Goal: Task Accomplishment & Management: Manage account settings

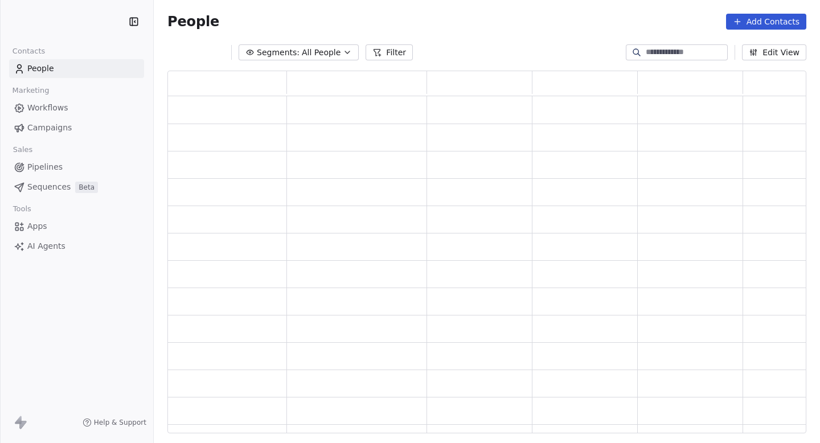
scroll to position [1, 0]
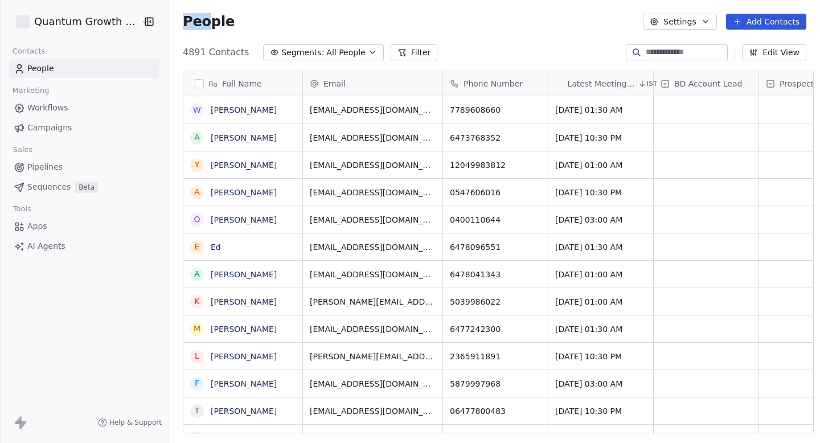
drag, startPoint x: 176, startPoint y: 17, endPoint x: 227, endPoint y: 17, distance: 50.7
click at [227, 17] on div "People Settings Add Contacts" at bounding box center [494, 22] width 623 height 16
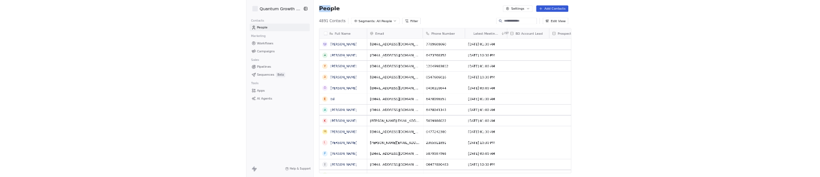
scroll to position [390, 658]
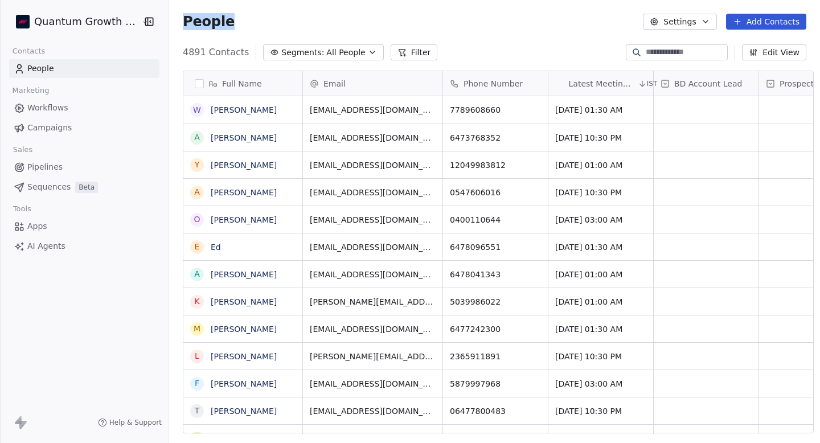
click at [227, 17] on div "People Settings Add Contacts" at bounding box center [494, 22] width 623 height 16
click at [49, 131] on span "Campaigns" at bounding box center [49, 128] width 44 height 12
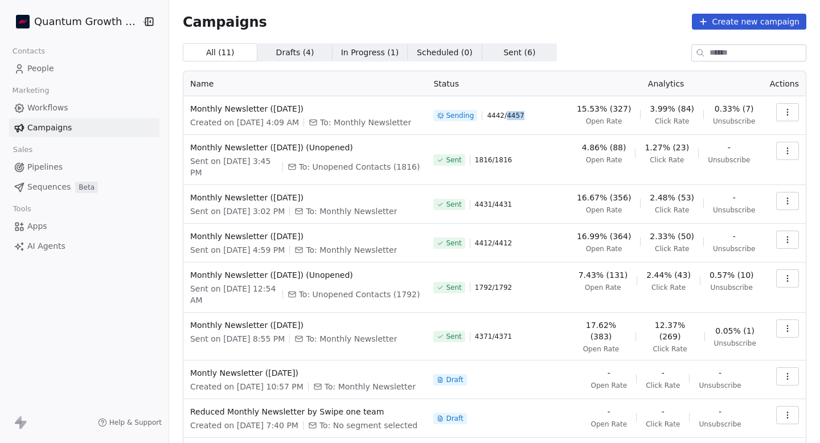
drag, startPoint x: 511, startPoint y: 115, endPoint x: 551, endPoint y: 115, distance: 39.8
click at [551, 115] on div "Sending 4442 / 4457" at bounding box center [497, 115] width 129 height 25
click at [499, 108] on div "Sending 4442 / 4457" at bounding box center [497, 115] width 129 height 25
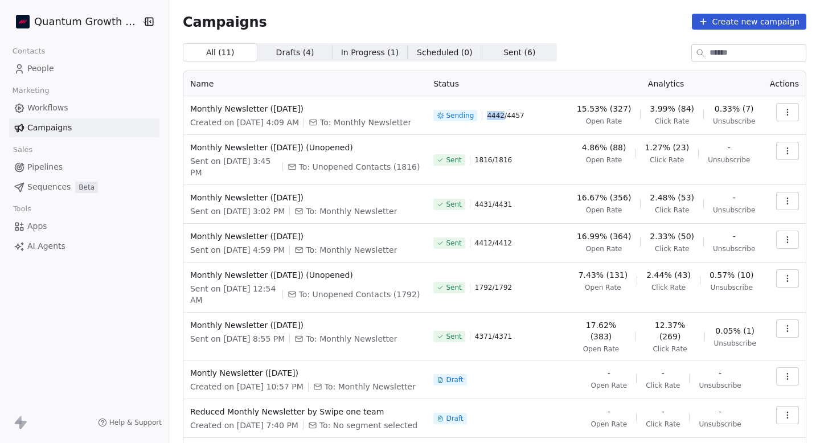
click at [500, 116] on span "4442 / 4457" at bounding box center [505, 115] width 37 height 9
click at [560, 96] on th "Status" at bounding box center [497, 83] width 142 height 25
click at [269, 105] on span "Monthly Newsletter ([DATE])" at bounding box center [304, 108] width 229 height 11
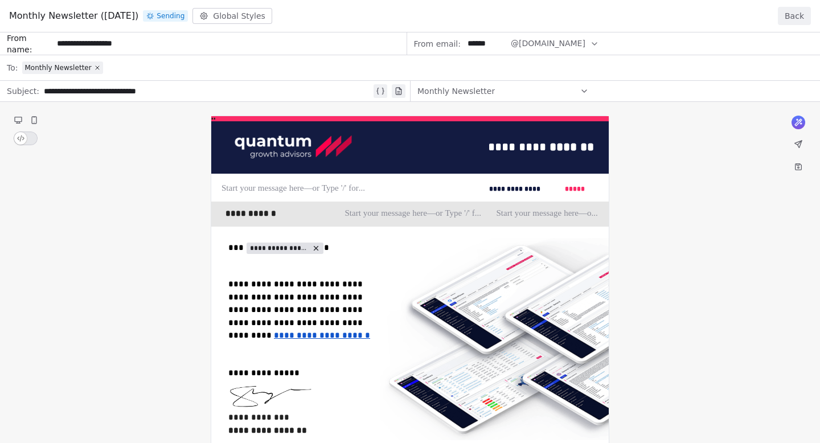
click at [810, 21] on div "Monthly Newsletter ([DATE]) Sending Global Styles Back" at bounding box center [410, 16] width 820 height 32
click at [802, 18] on button "Back" at bounding box center [793, 16] width 33 height 18
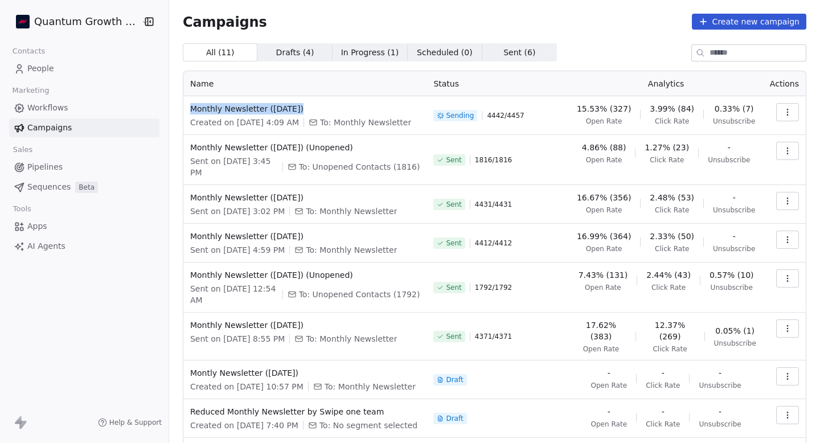
drag, startPoint x: 314, startPoint y: 110, endPoint x: 181, endPoint y: 110, distance: 133.2
click at [183, 110] on td "Monthly Newsletter ([DATE]) Created on [DATE] 4:09 AM To: Monthly Newsletter" at bounding box center [304, 115] width 243 height 39
copy span "Monthly Newsletter ([DATE])"
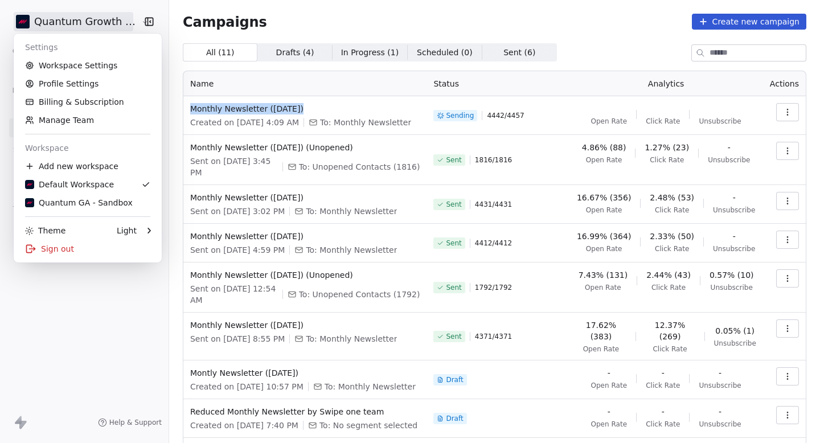
click at [63, 30] on html "Quantum Growth Advisors Contacts People Marketing Workflows Campaigns Sales Pip…" at bounding box center [410, 221] width 820 height 443
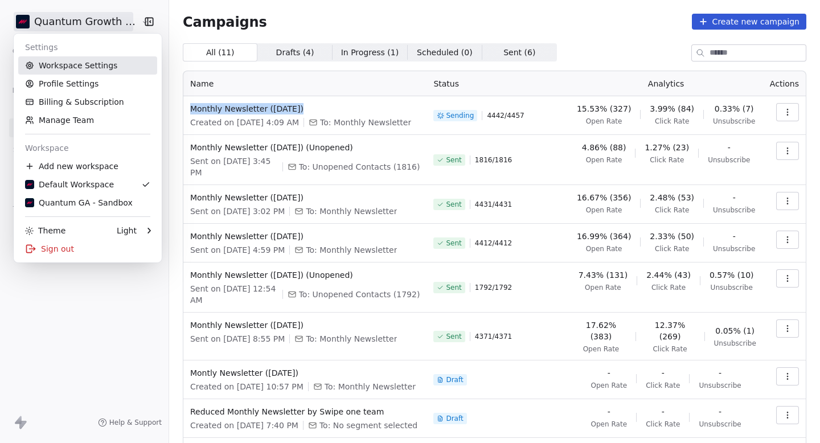
click at [76, 60] on link "Workspace Settings" at bounding box center [87, 65] width 139 height 18
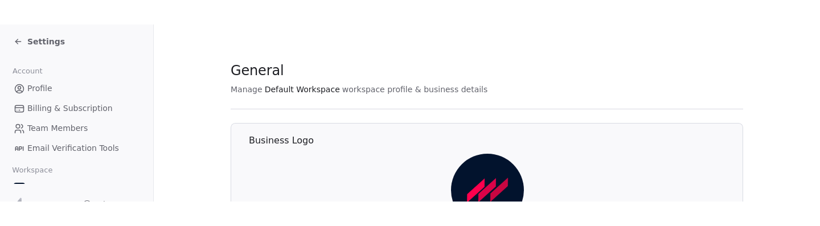
scroll to position [86, 0]
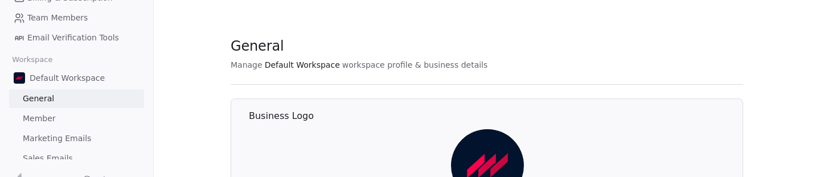
click at [51, 133] on span "Marketing Emails" at bounding box center [57, 139] width 68 height 12
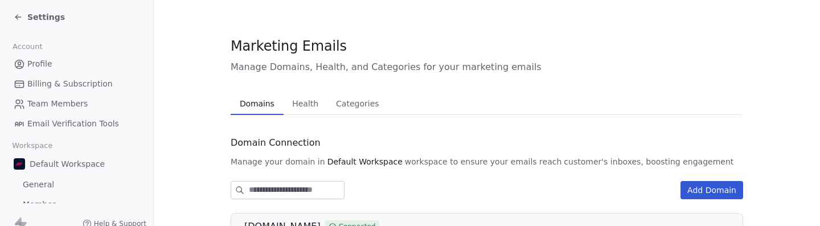
click at [21, 13] on icon at bounding box center [18, 17] width 9 height 9
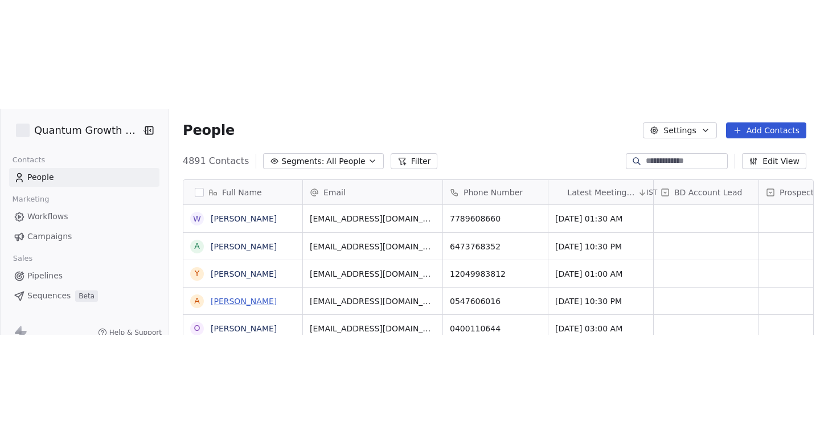
scroll to position [199, 658]
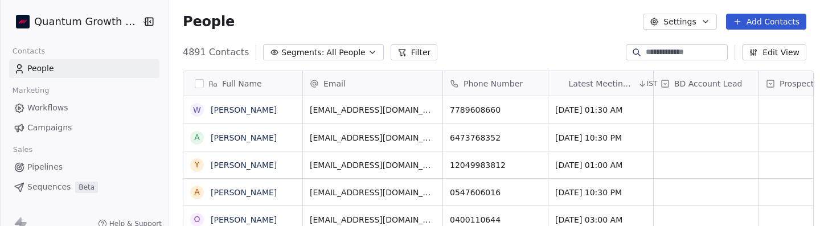
click at [84, 123] on link "Campaigns" at bounding box center [84, 127] width 150 height 19
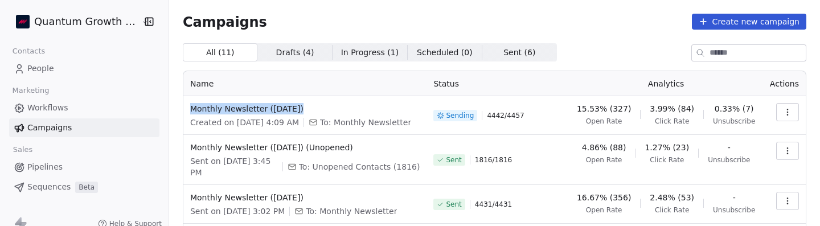
drag, startPoint x: 348, startPoint y: 108, endPoint x: 180, endPoint y: 109, distance: 167.9
click at [183, 109] on td "Monthly Newsletter ([DATE]) Created on [DATE] 4:09 AM To: Monthly Newsletter" at bounding box center [304, 115] width 243 height 39
copy span "Monthly Newsletter ([DATE])"
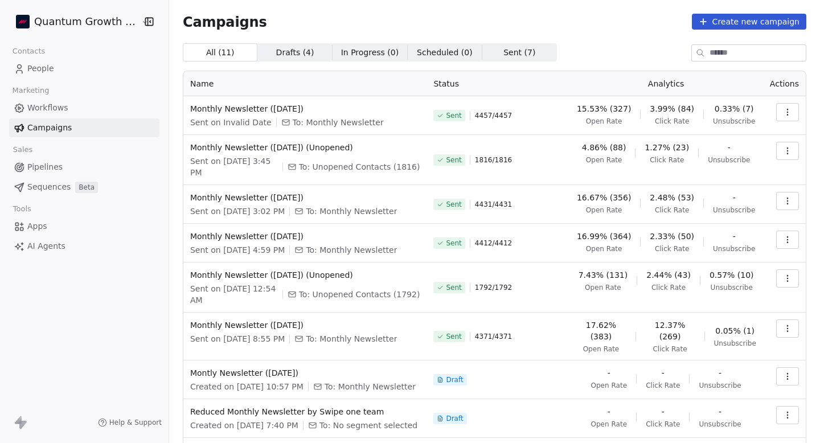
click at [540, 90] on th "Status" at bounding box center [497, 83] width 142 height 25
click at [95, 26] on html "Quantum Growth Advisors Contacts People Marketing Workflows Campaigns Sales Pip…" at bounding box center [410, 221] width 820 height 443
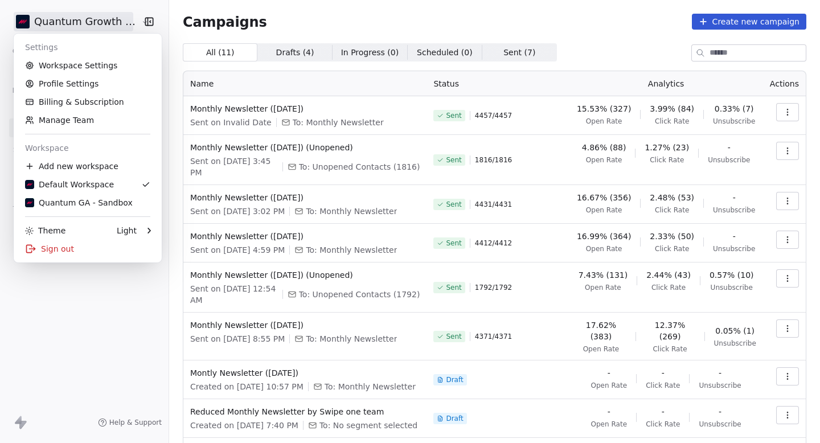
click at [79, 215] on div "Settings Workspace Settings Profile Settings Billing & Subscription Manage Team…" at bounding box center [88, 148] width 148 height 229
click at [88, 204] on div "Quantum GA - Sandbox" at bounding box center [79, 202] width 108 height 11
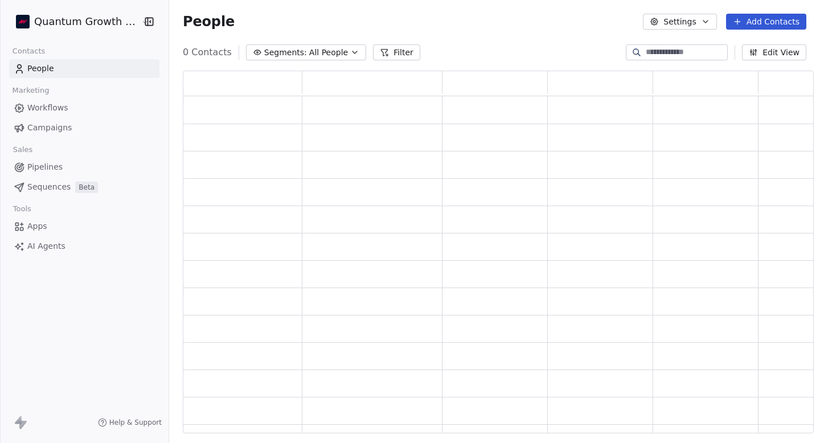
scroll to position [363, 631]
click at [55, 130] on span "Campaigns" at bounding box center [49, 128] width 44 height 12
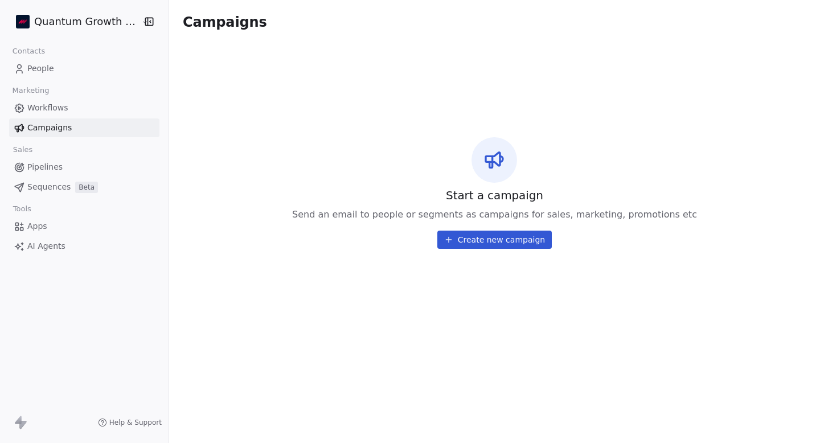
click at [59, 20] on html "Quantum Growth Advisors Contacts People Marketing Workflows Campaigns Sales Pip…" at bounding box center [410, 221] width 820 height 443
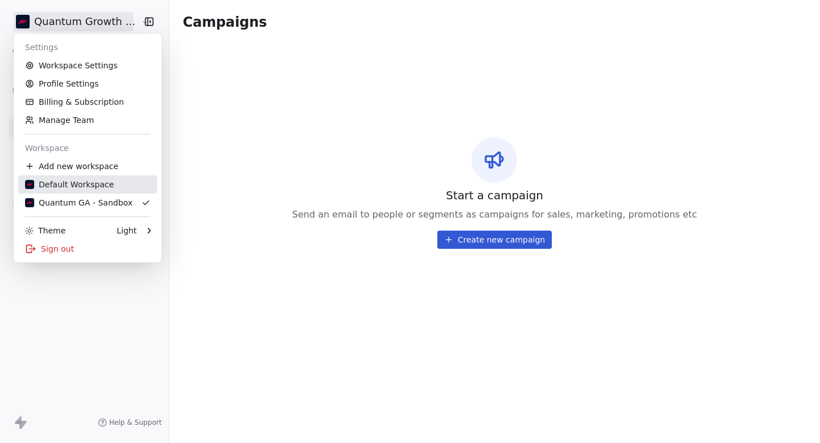
click at [83, 180] on div "Default Workspace" at bounding box center [69, 184] width 89 height 11
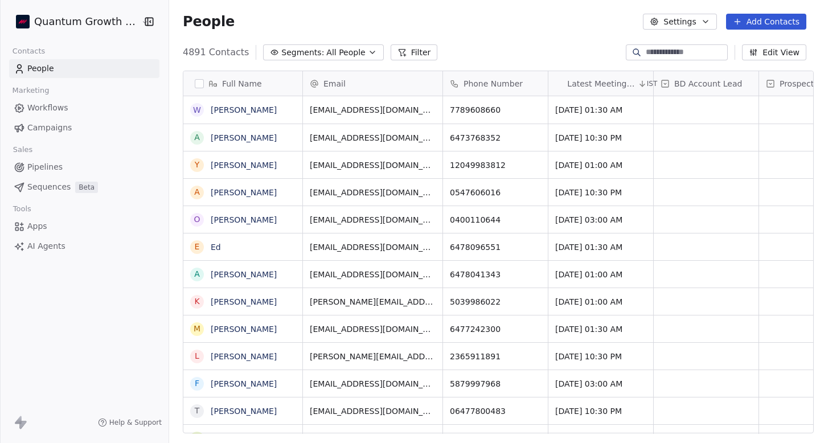
scroll to position [390, 658]
click at [72, 19] on html "Quantum Growth Advisors Contacts People Marketing Workflows Campaigns Sales Pip…" at bounding box center [410, 221] width 820 height 443
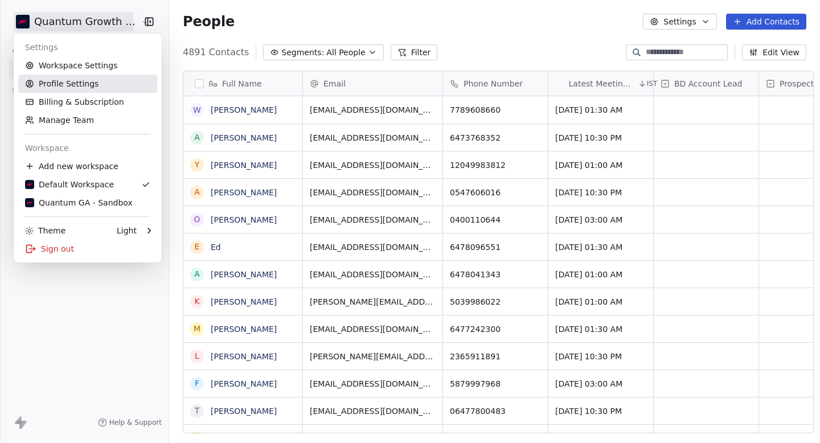
click at [69, 70] on link "Workspace Settings" at bounding box center [87, 65] width 139 height 18
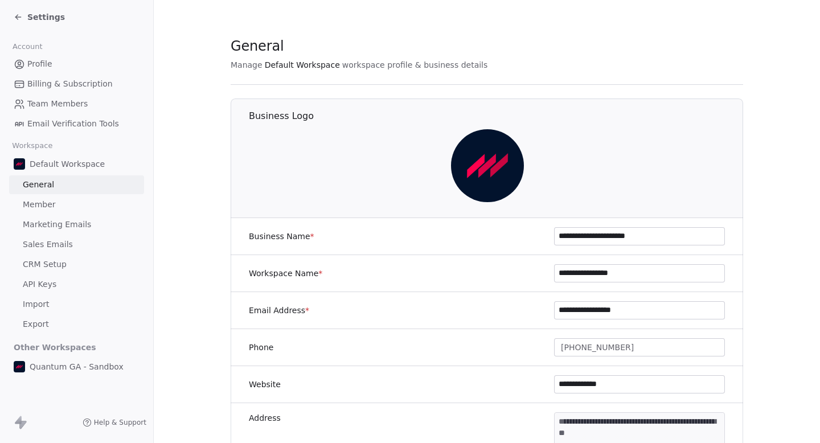
click at [73, 224] on span "Marketing Emails" at bounding box center [57, 225] width 68 height 12
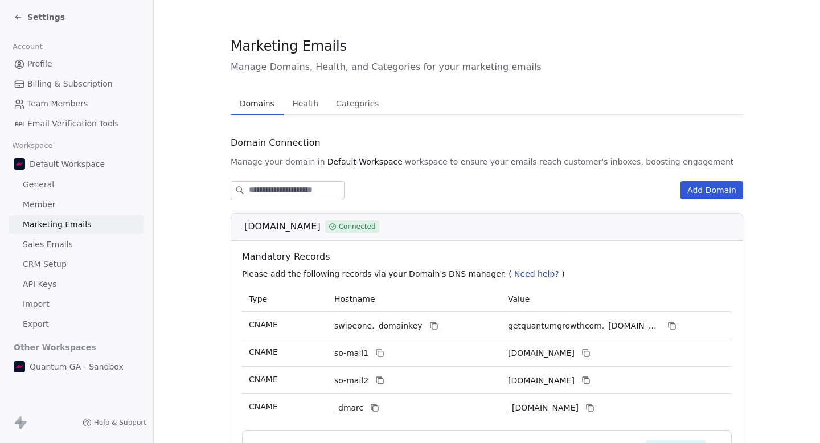
click at [309, 113] on button "Health Health" at bounding box center [305, 103] width 44 height 23
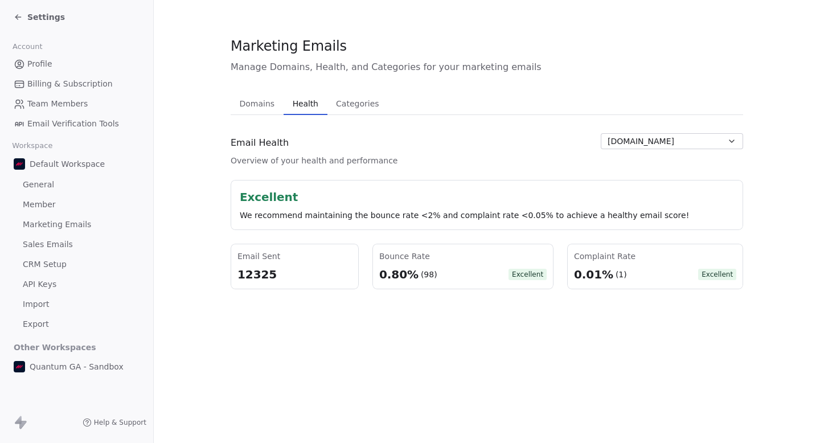
drag, startPoint x: 376, startPoint y: 275, endPoint x: 435, endPoint y: 275, distance: 58.6
click at [433, 275] on div "Bounce Rate 0.80% (98) Excellent" at bounding box center [462, 267] width 181 height 46
click at [435, 275] on div "(98)" at bounding box center [428, 274] width 17 height 11
drag, startPoint x: 427, startPoint y: 271, endPoint x: 396, endPoint y: 271, distance: 30.7
click at [400, 271] on div "0.80% (98) Excellent" at bounding box center [462, 274] width 167 height 16
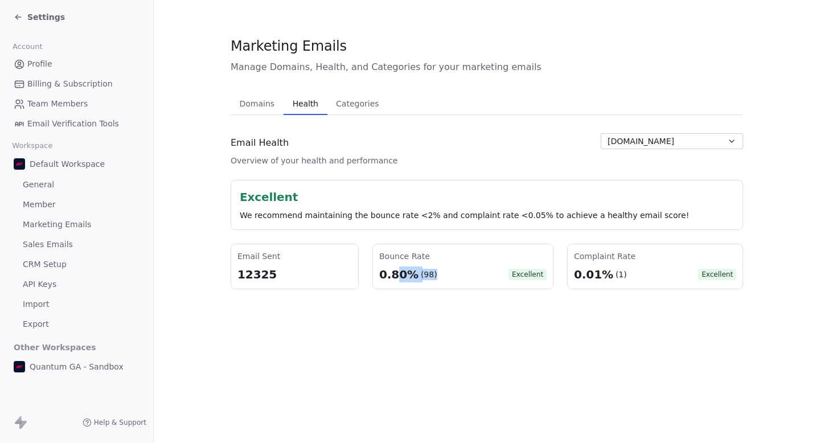
click at [396, 271] on div "0.80%" at bounding box center [398, 274] width 39 height 16
click at [13, 12] on div "Settings" at bounding box center [76, 17] width 153 height 34
click at [14, 13] on icon at bounding box center [18, 17] width 9 height 9
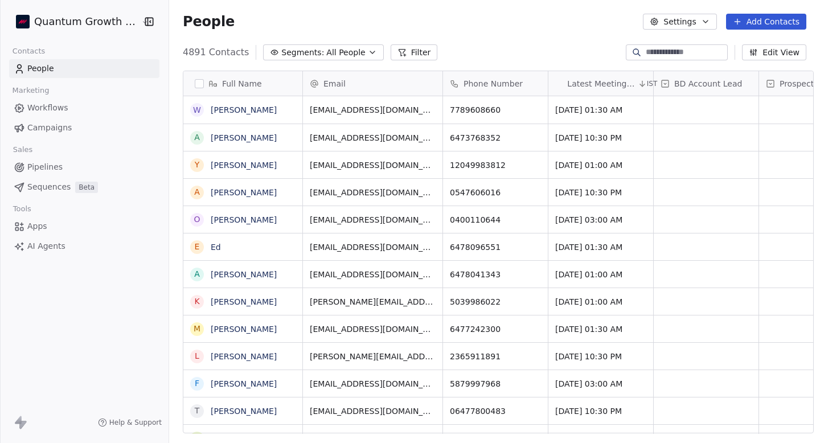
scroll to position [390, 658]
click at [41, 124] on span "Campaigns" at bounding box center [49, 128] width 44 height 12
